Goal: Navigation & Orientation: Find specific page/section

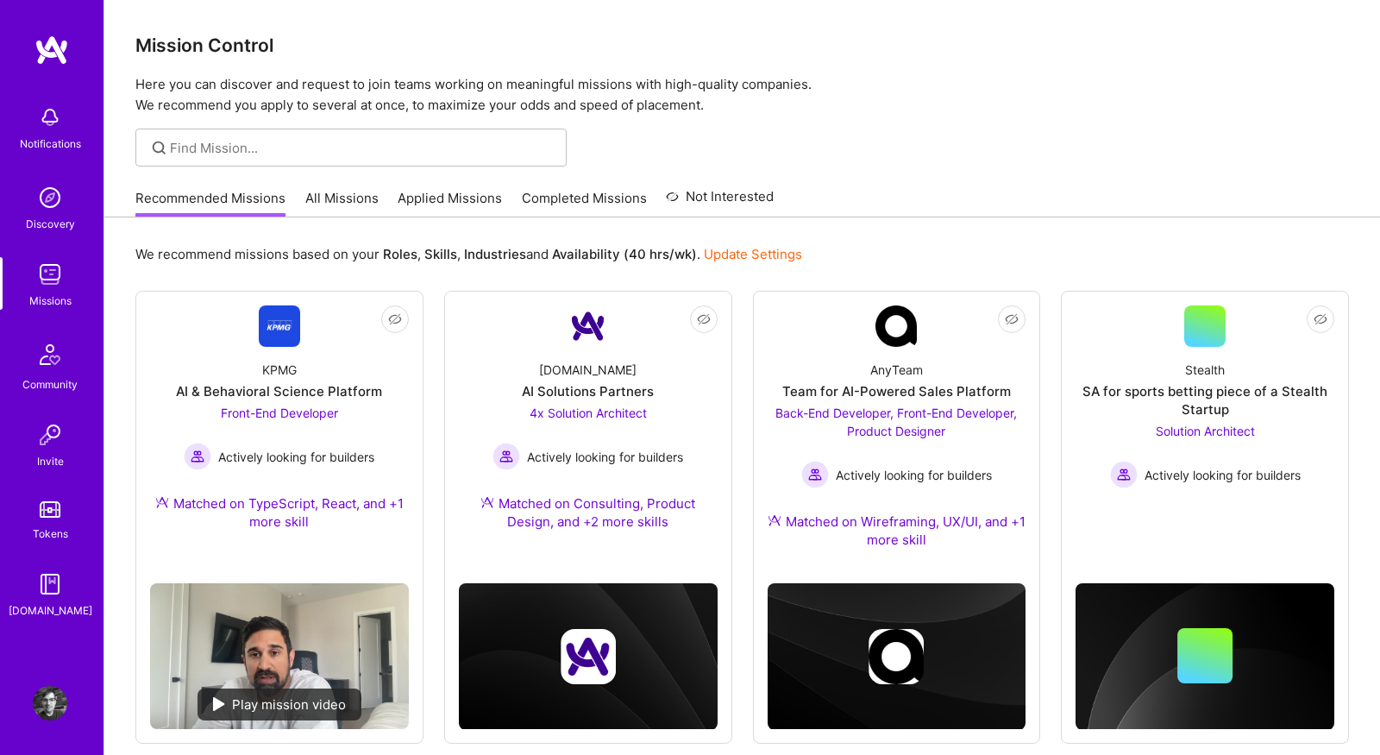
click at [345, 192] on link "All Missions" at bounding box center [341, 203] width 73 height 28
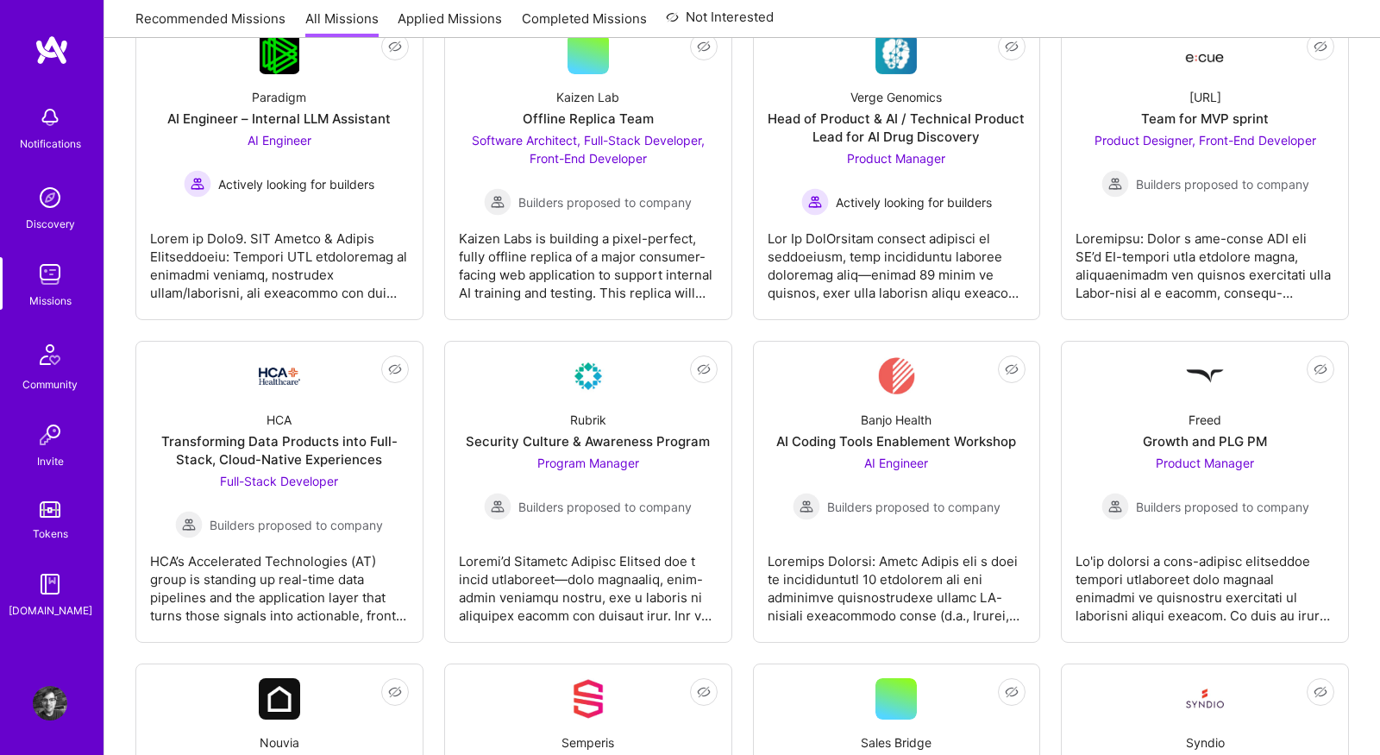
scroll to position [963, 0]
